Goal: Find contact information: Find contact information

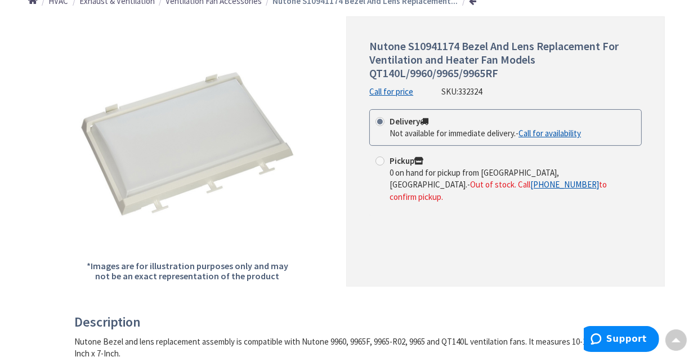
scroll to position [149, 0]
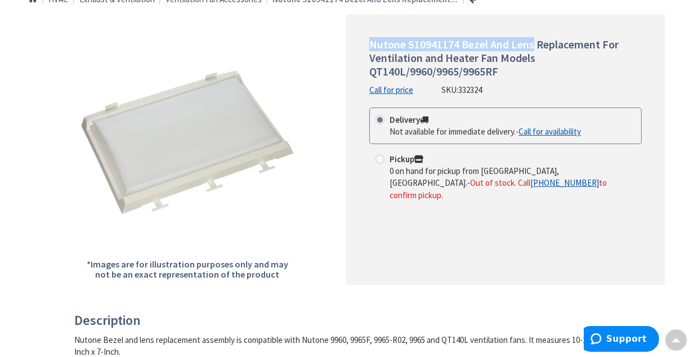
drag, startPoint x: 371, startPoint y: 44, endPoint x: 533, endPoint y: 48, distance: 162.2
click at [533, 48] on span "Nutone S10941174 Bezel And Lens Replacement For Ventilation and Heater Fan Mode…" at bounding box center [493, 57] width 249 height 41
click at [526, 45] on span "Nutone S10941174 Bezel And Lens Replacement For Ventilation and Heater Fan Mode…" at bounding box center [493, 57] width 249 height 41
drag, startPoint x: 371, startPoint y: 41, endPoint x: 538, endPoint y: 29, distance: 167.0
click at [538, 29] on div "Nutone S10941174 Bezel And Lens Replacement For Ventilation and Heater Fan Mode…" at bounding box center [505, 150] width 319 height 270
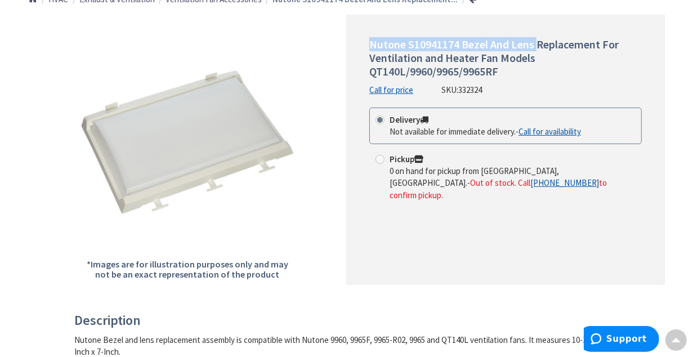
copy span "Nutone S10941174 Bezel And Lens"
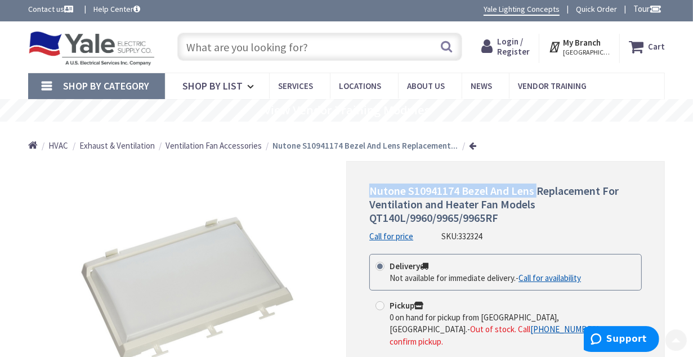
scroll to position [0, 0]
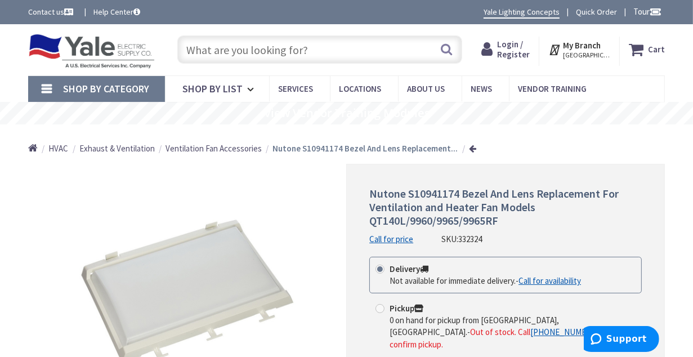
click at [391, 238] on link "Call for price" at bounding box center [391, 239] width 44 height 12
click at [603, 216] on h1 "Nutone S10941174 Bezel And Lens Replacement For Ventilation and Heater Fan Mode…" at bounding box center [505, 207] width 273 height 41
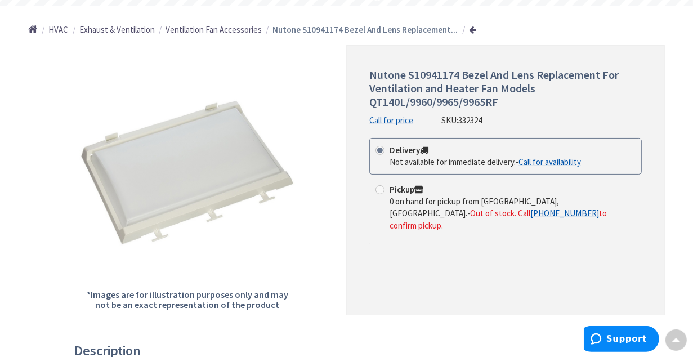
scroll to position [122, 0]
